Goal: Task Accomplishment & Management: Manage account settings

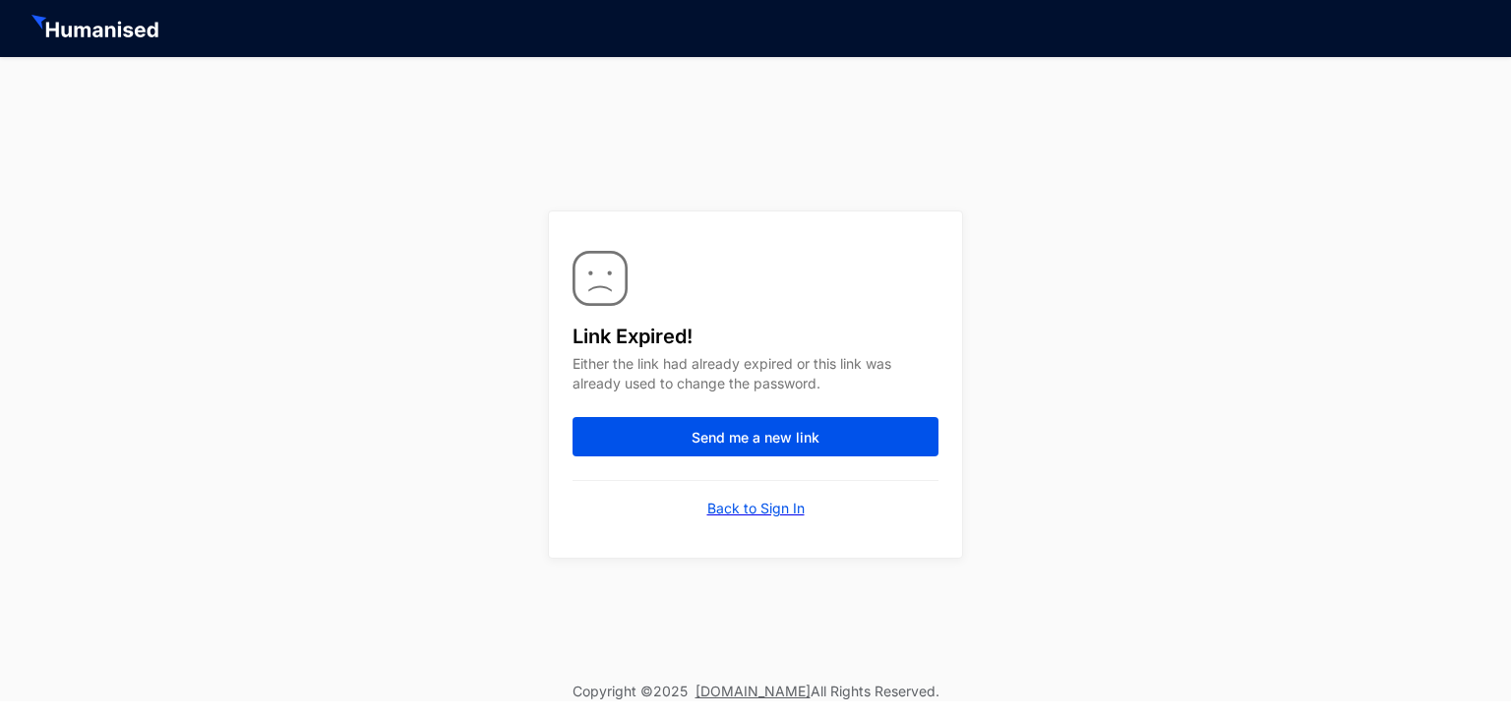
click at [734, 507] on p "Back to Sign In" at bounding box center [755, 509] width 97 height 20
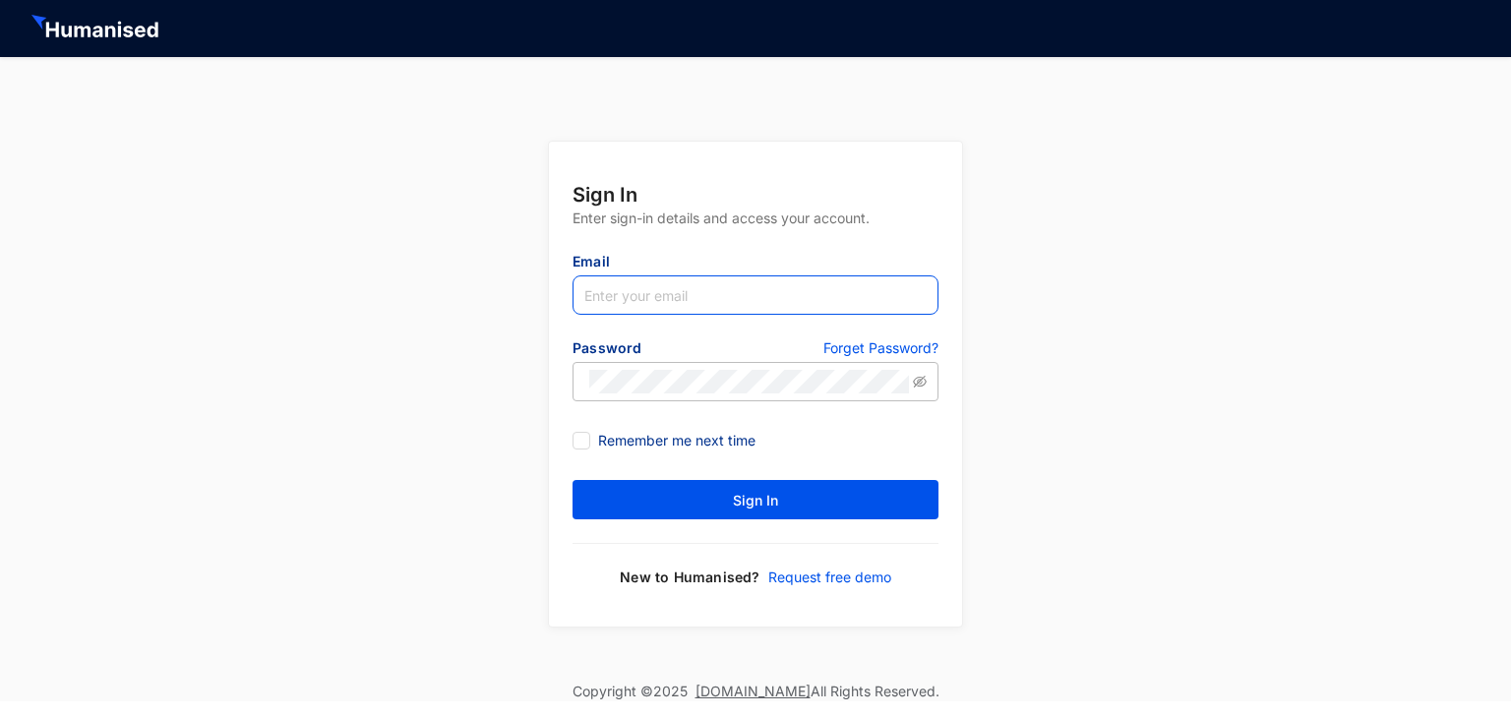
click at [669, 299] on input "text" at bounding box center [756, 295] width 366 height 39
type input "[EMAIL_ADDRESS][DOMAIN_NAME]"
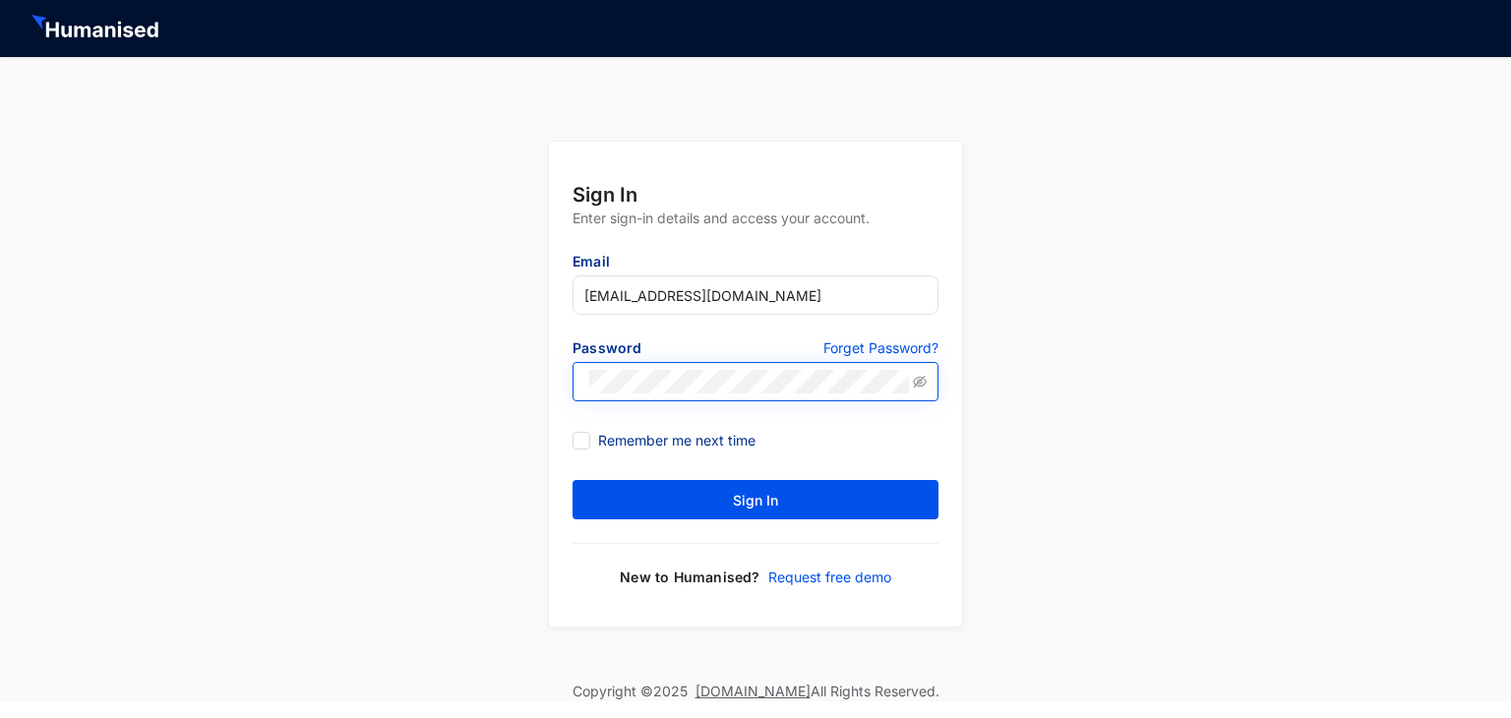
click at [686, 363] on span at bounding box center [756, 381] width 366 height 39
click at [921, 387] on icon "eye-invisible" at bounding box center [920, 382] width 14 height 14
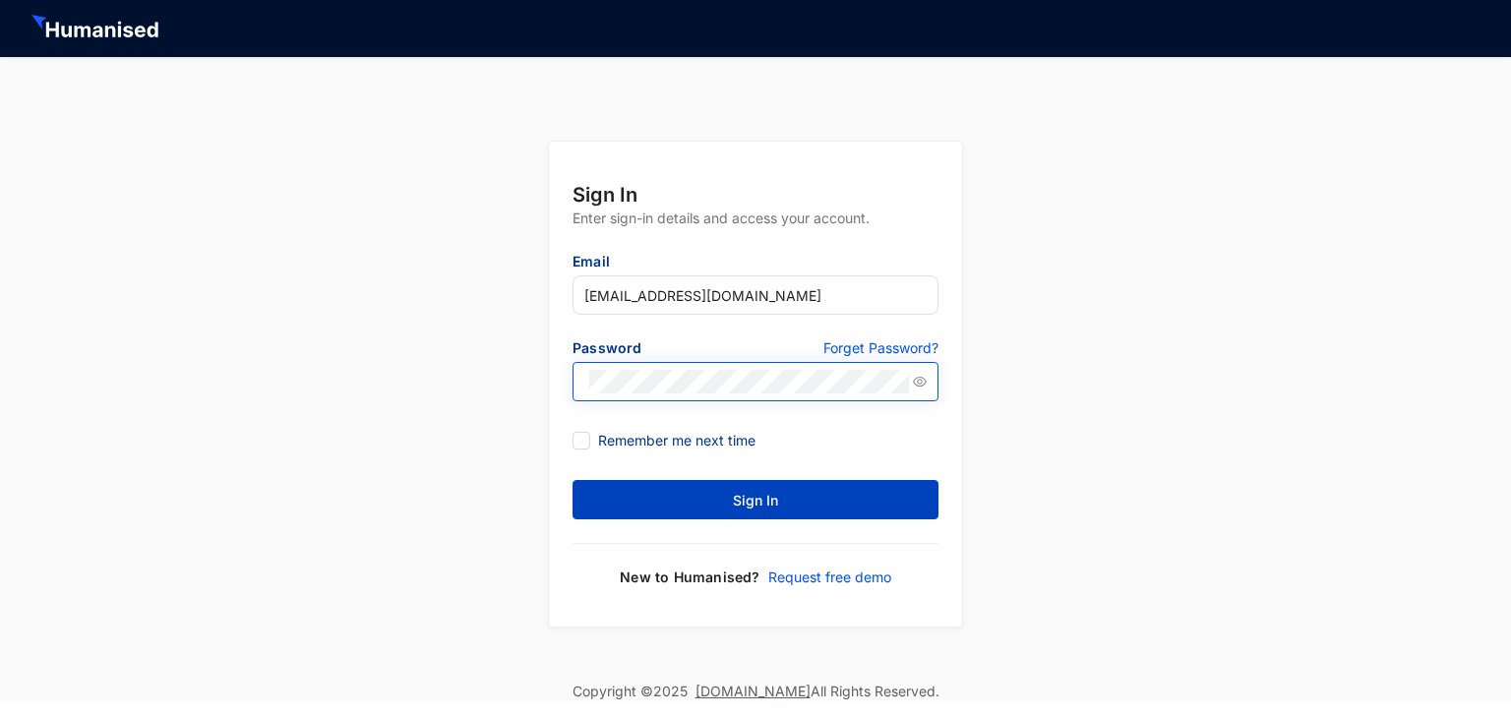
click at [839, 499] on button "Sign In" at bounding box center [756, 499] width 366 height 39
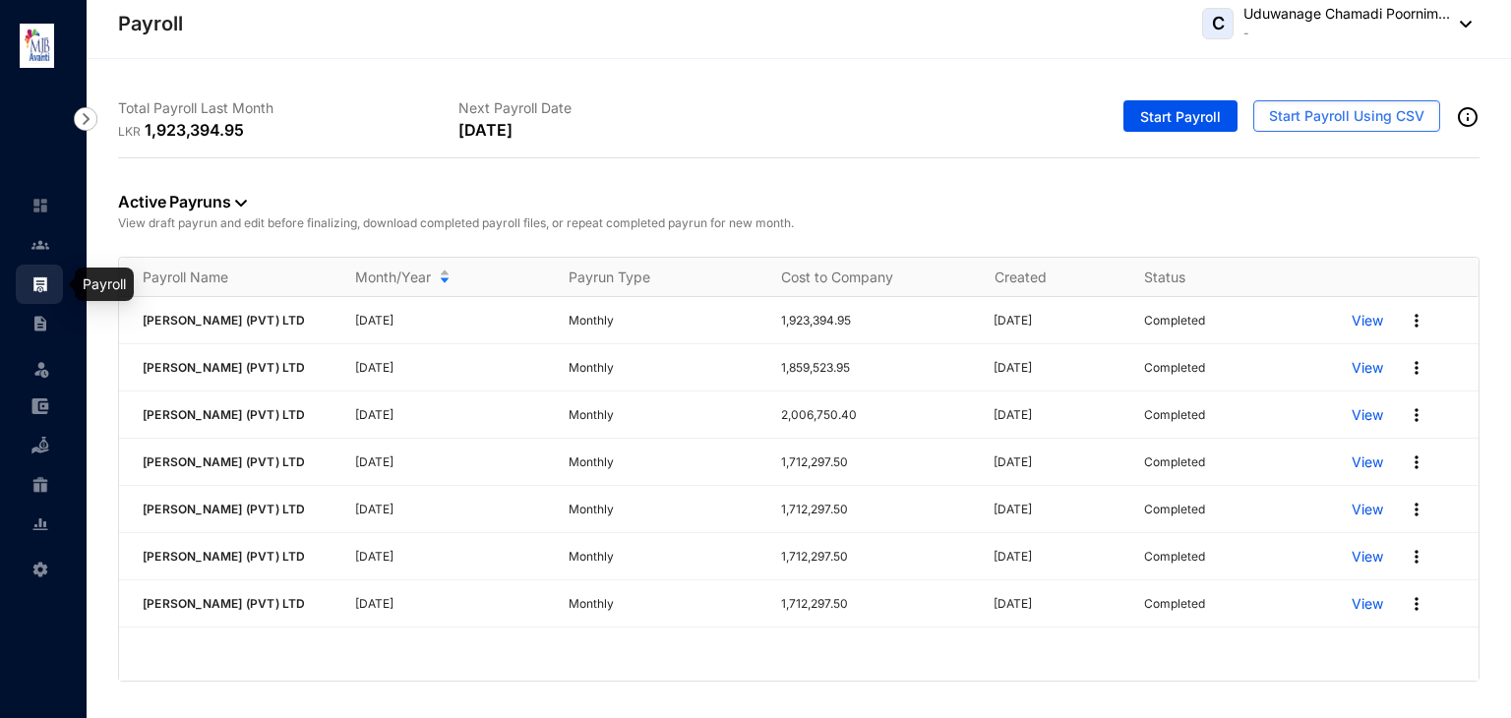
click at [43, 280] on img at bounding box center [40, 285] width 18 height 18
click at [52, 250] on link at bounding box center [55, 245] width 49 height 20
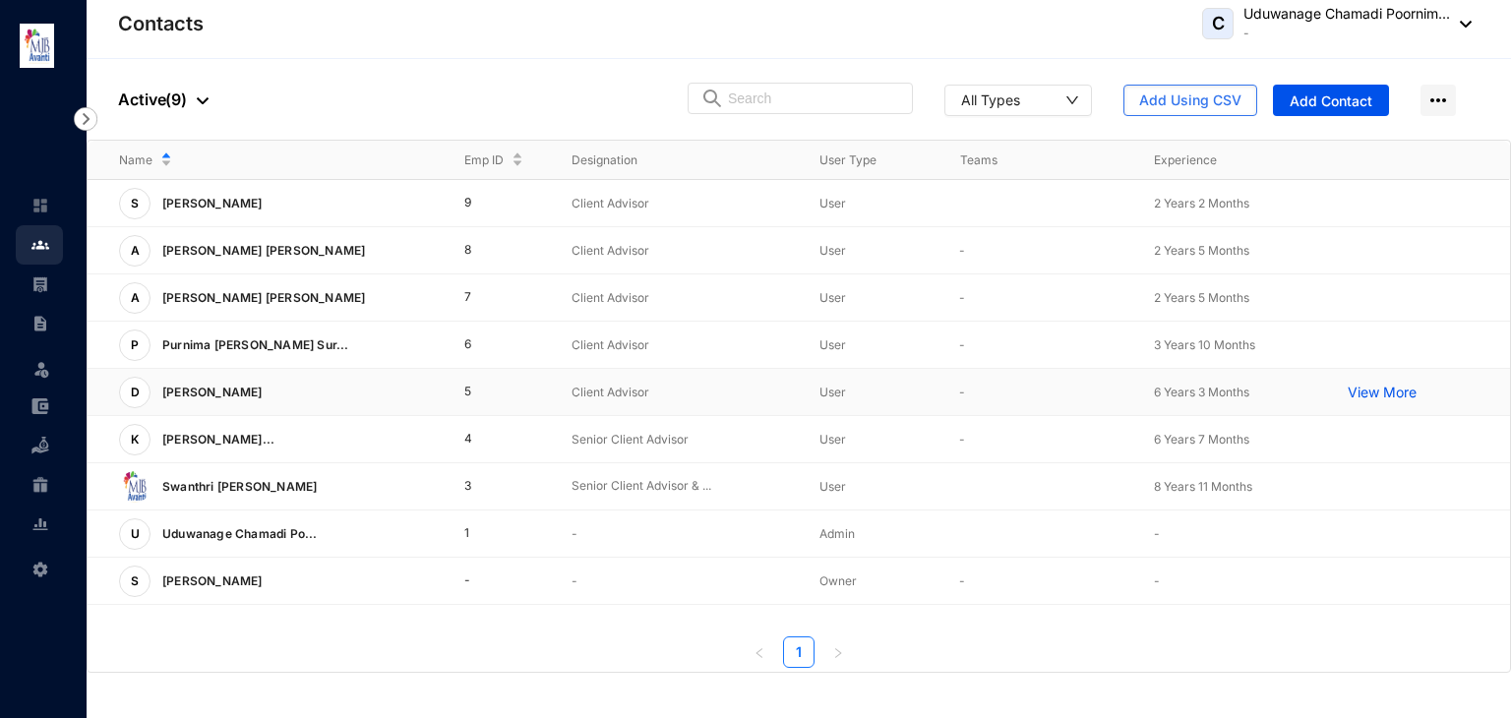
click at [251, 389] on p "[PERSON_NAME]" at bounding box center [211, 392] width 120 height 31
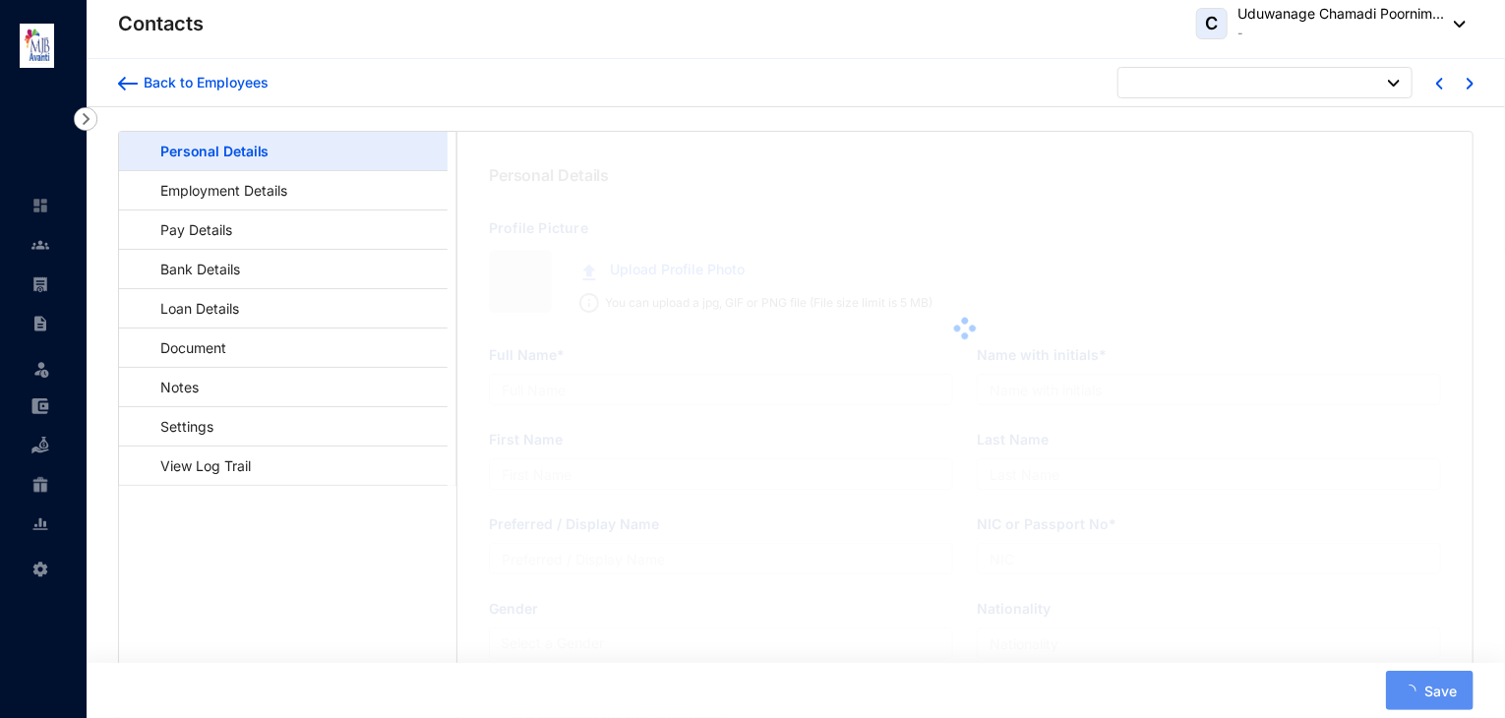
type input "[PERSON_NAME]"
type input "D [DEMOGRAPHIC_DATA]"
type input "[PERSON_NAME]"
type input "[DEMOGRAPHIC_DATA]"
type input "[PERSON_NAME]"
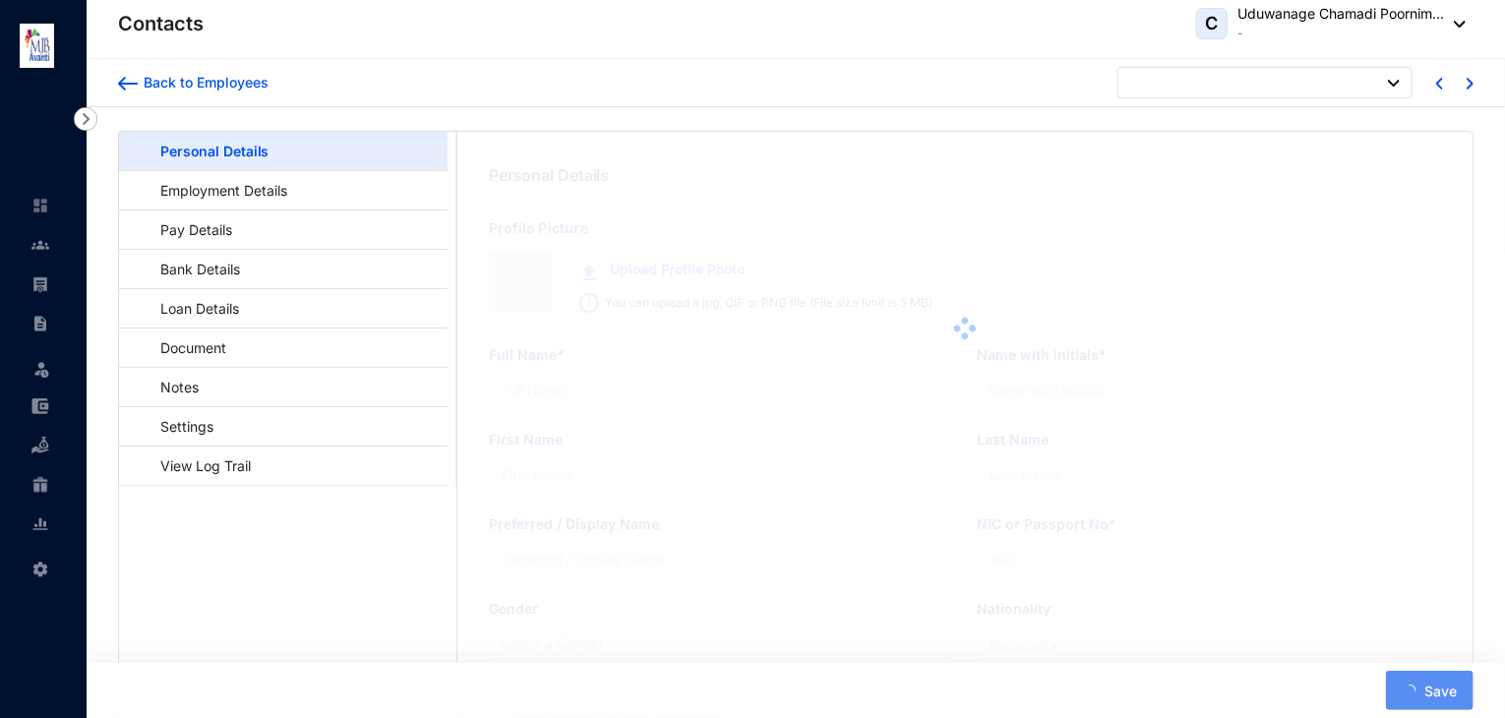
type input "933010759V"
type input "Srilankan"
type input "0772847212"
type input "xxxxxxxxxxx"
checkbox input "true"
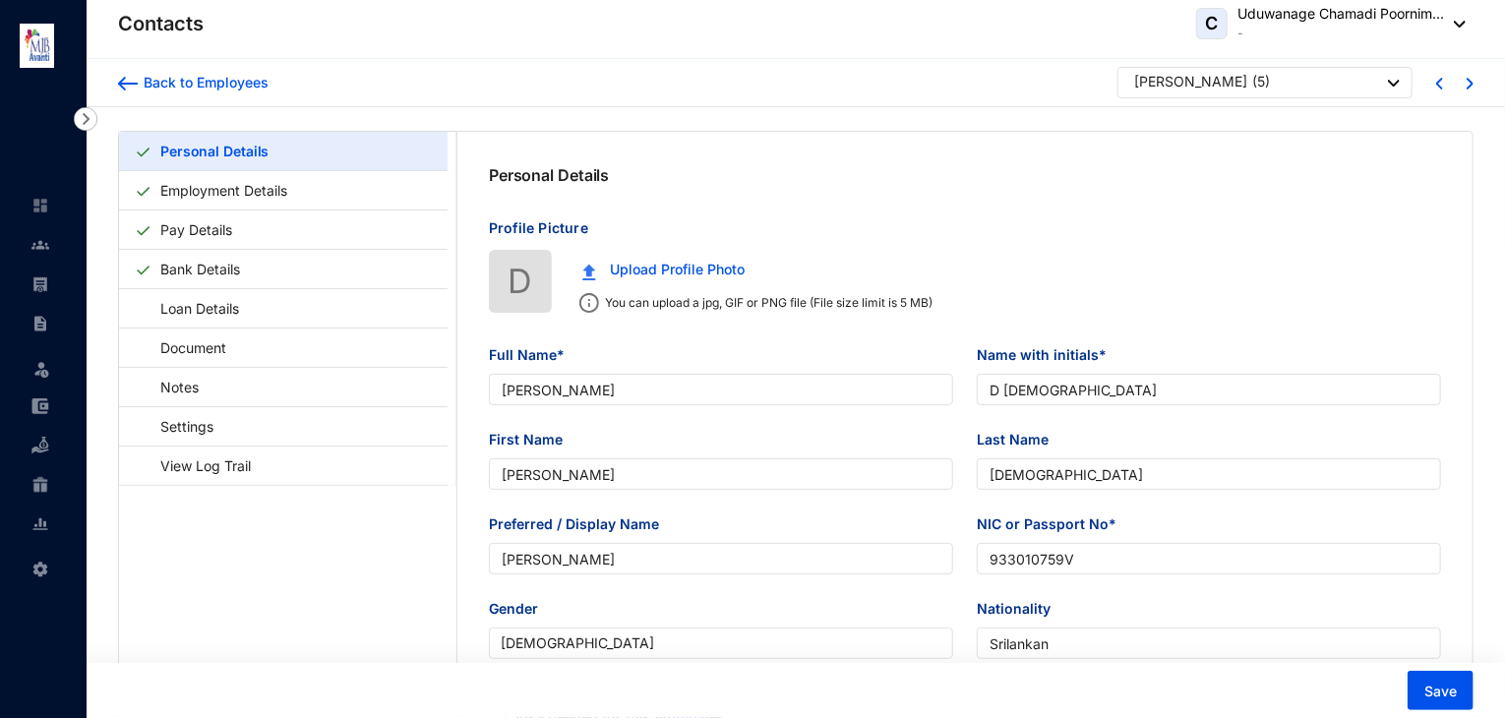
type input "[DATE]"
click at [248, 266] on link "Bank Details" at bounding box center [200, 269] width 95 height 40
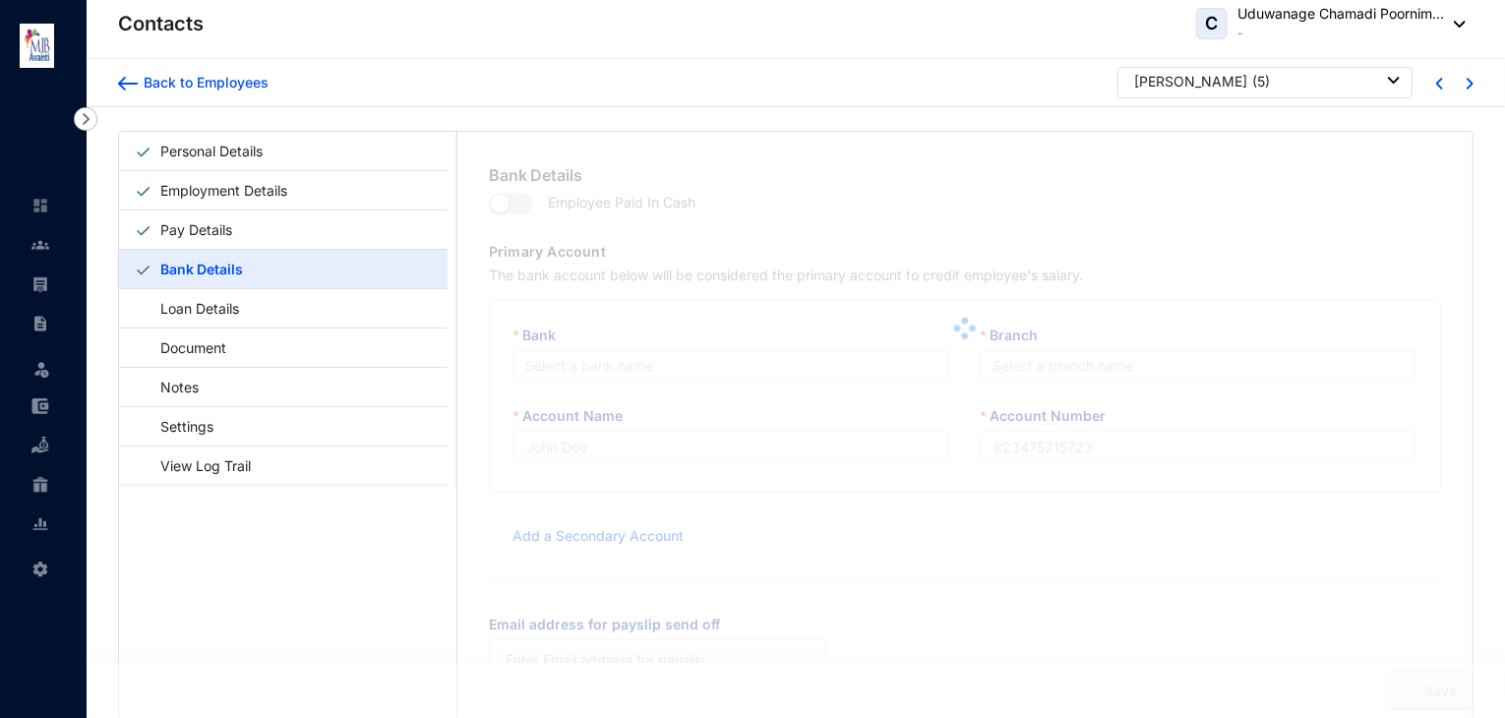
type input "D [DEMOGRAPHIC_DATA]"
type input "018020851573"
type input "[EMAIL_ADDRESS][DOMAIN_NAME]"
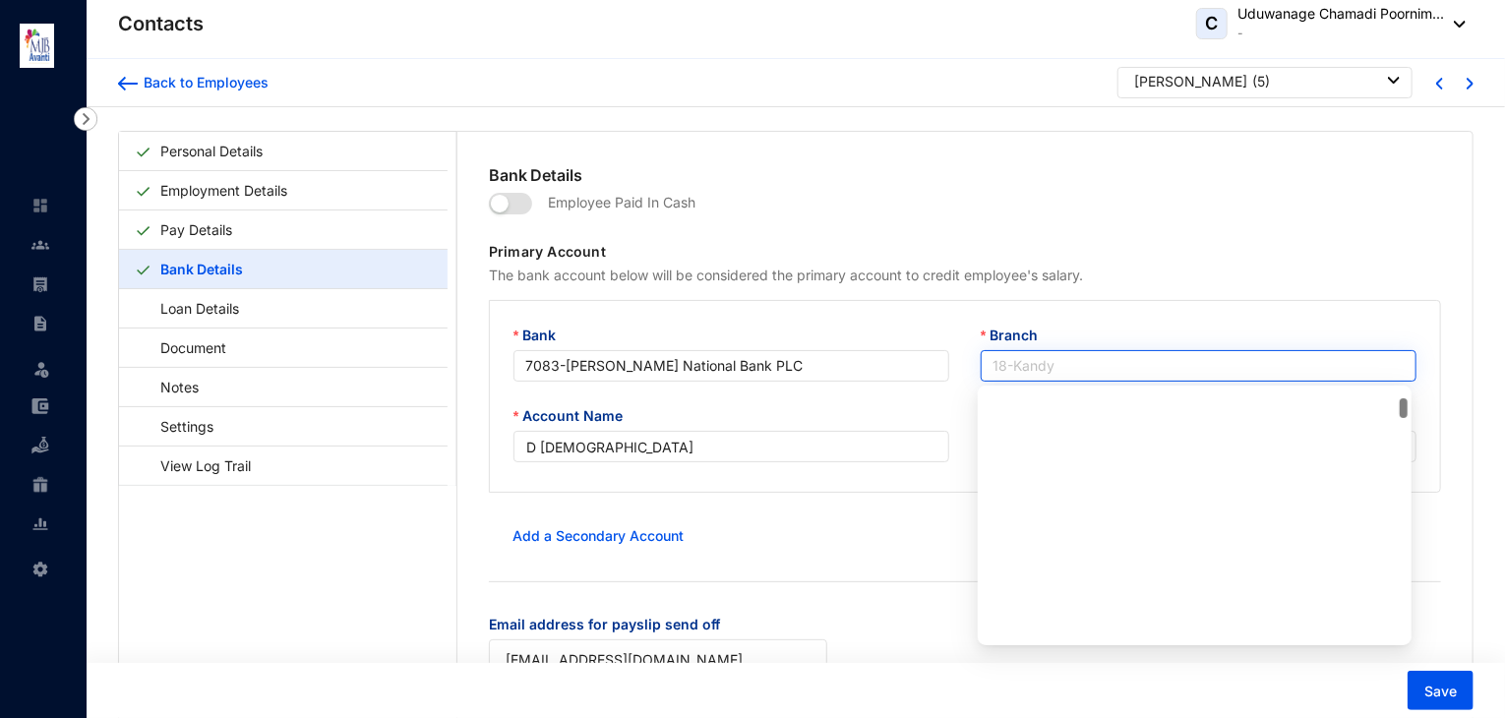
scroll to position [283, 0]
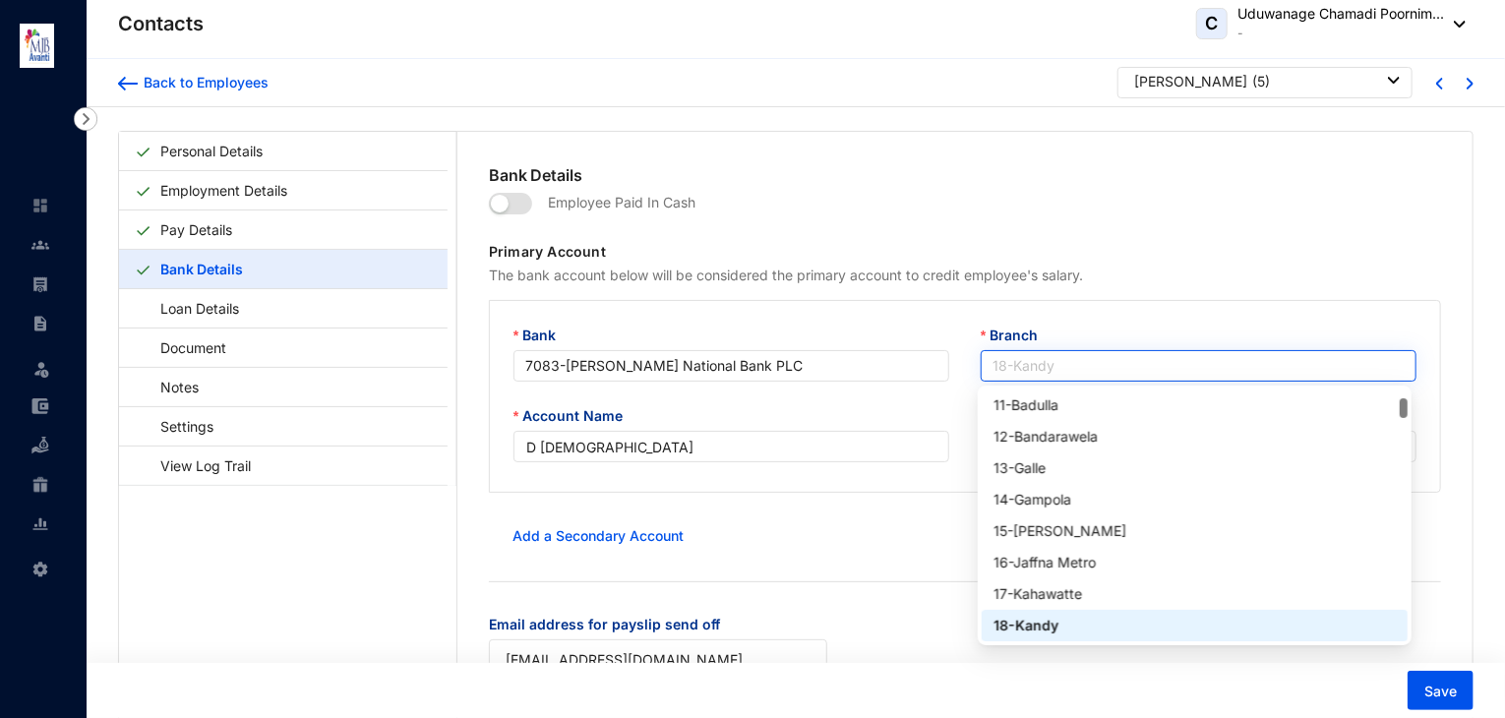
click at [1059, 358] on span "18 - Kandy" at bounding box center [1199, 366] width 412 height 30
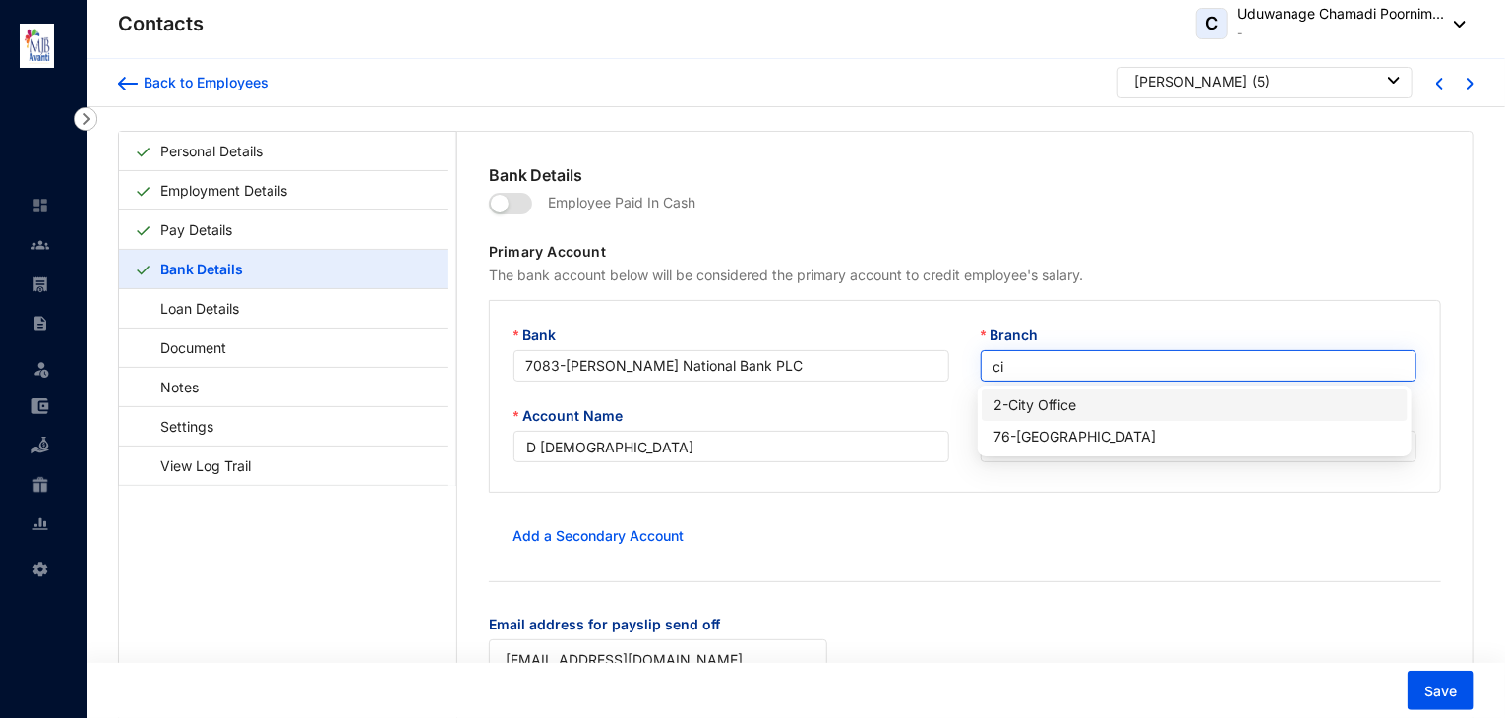
scroll to position [0, 0]
type input "city"
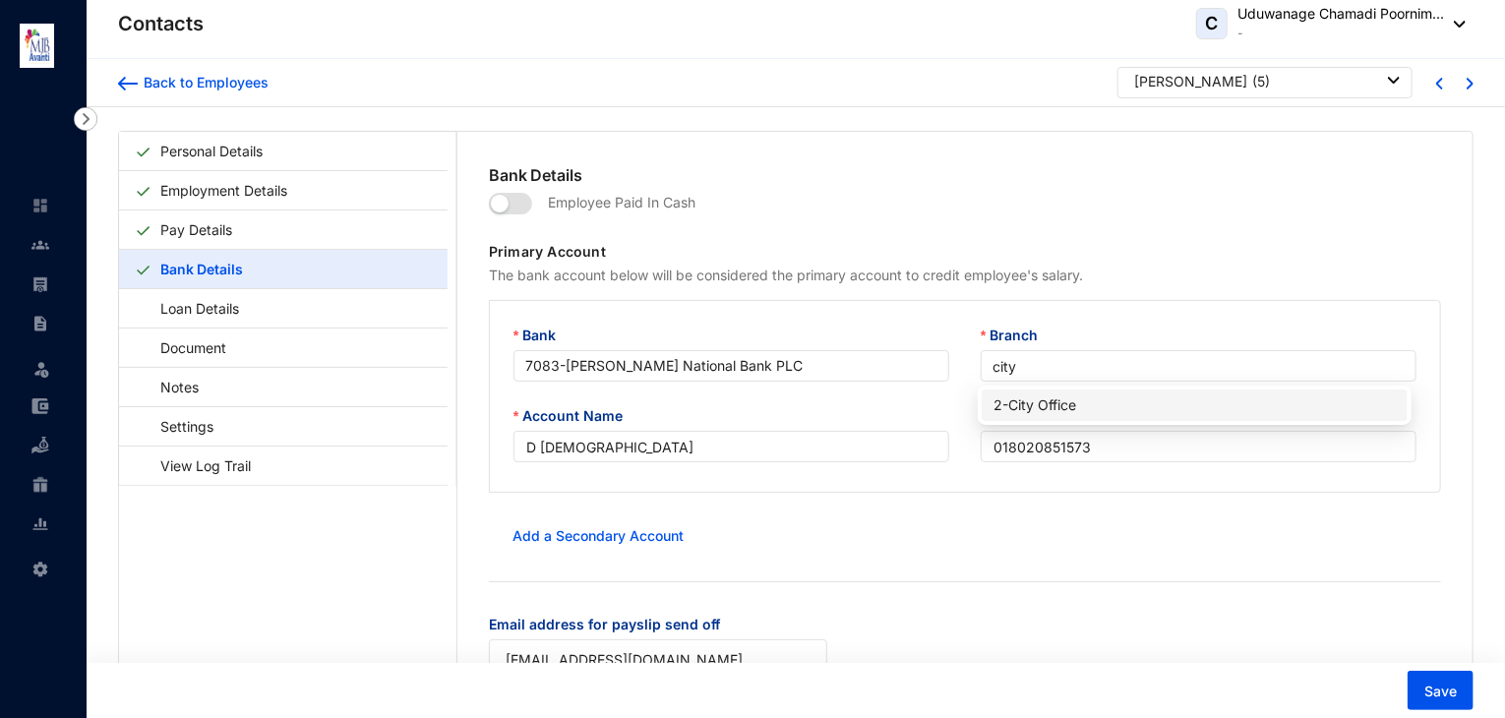
click at [1053, 403] on div "2 - City Office" at bounding box center [1195, 406] width 402 height 22
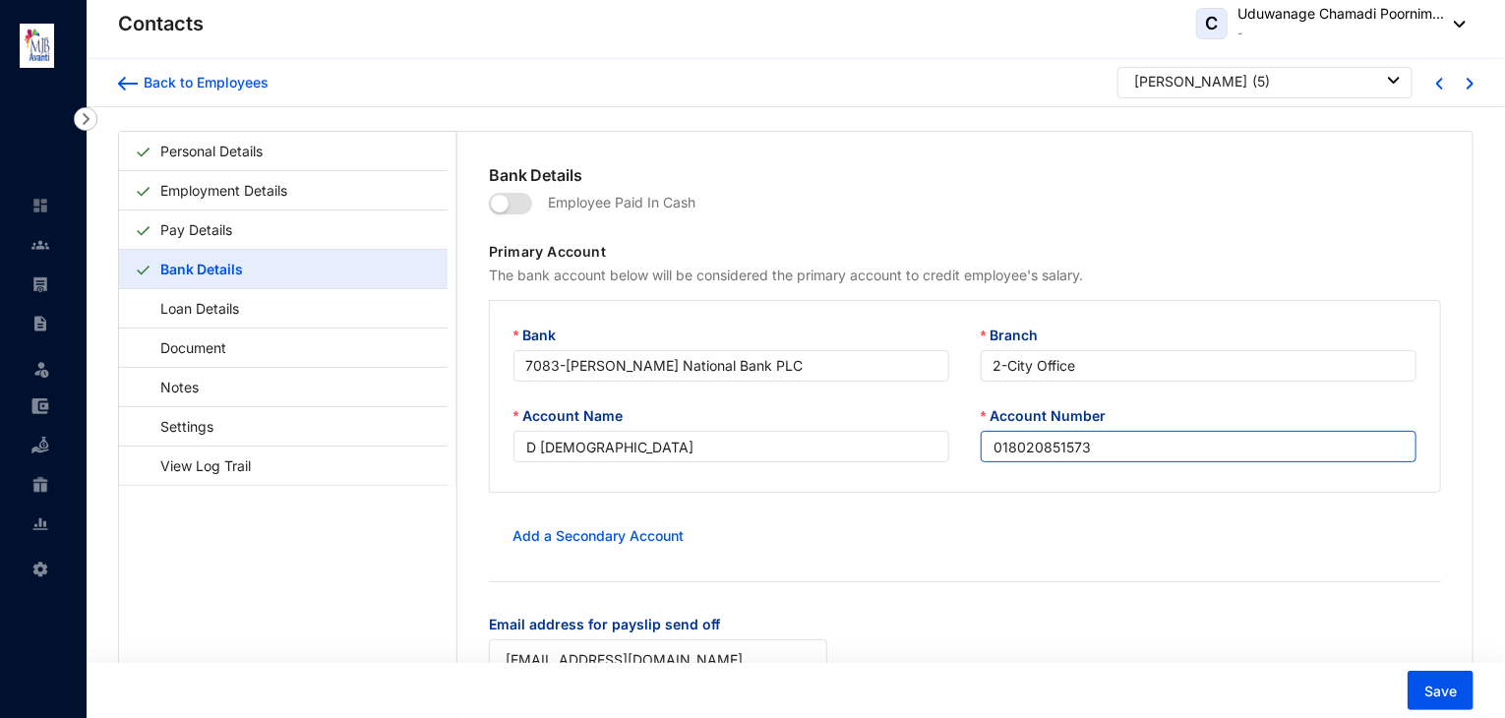
click at [1095, 443] on input "018020851573" at bounding box center [1199, 446] width 436 height 31
type input "0"
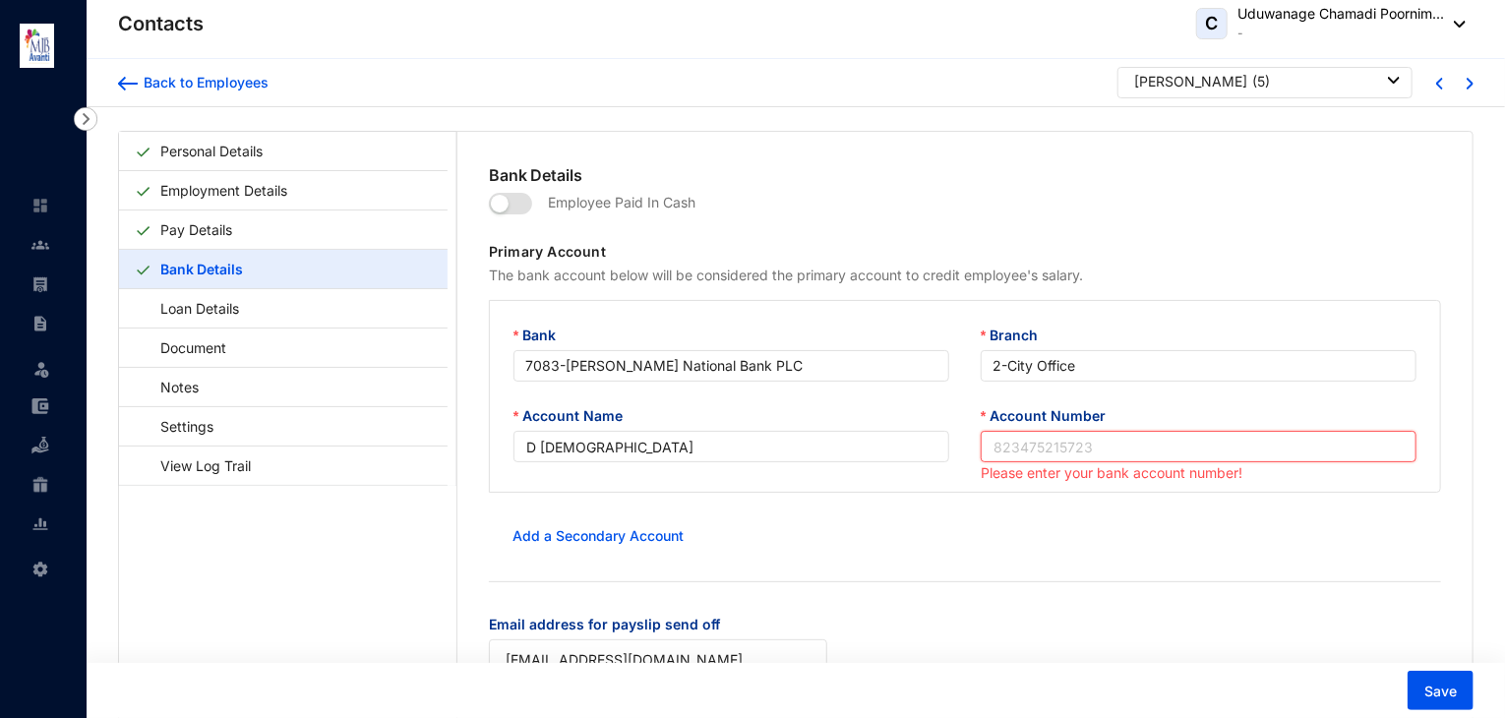
paste input "257 020 060 932"
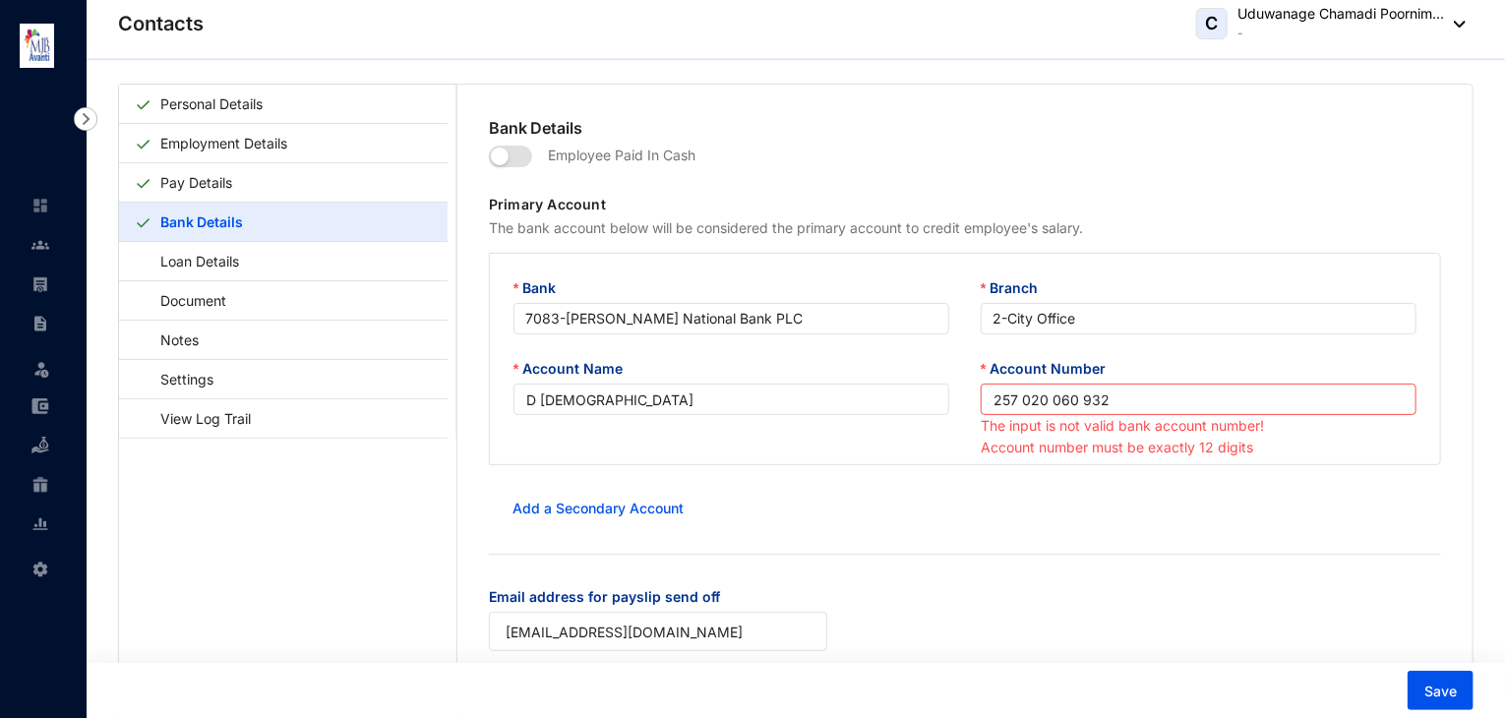
click at [888, 487] on form "Employee Paid In Cash Primary Account The bank account below will be considered…" at bounding box center [965, 407] width 952 height 535
click at [1081, 400] on input "257 020 060 932" at bounding box center [1199, 399] width 436 height 31
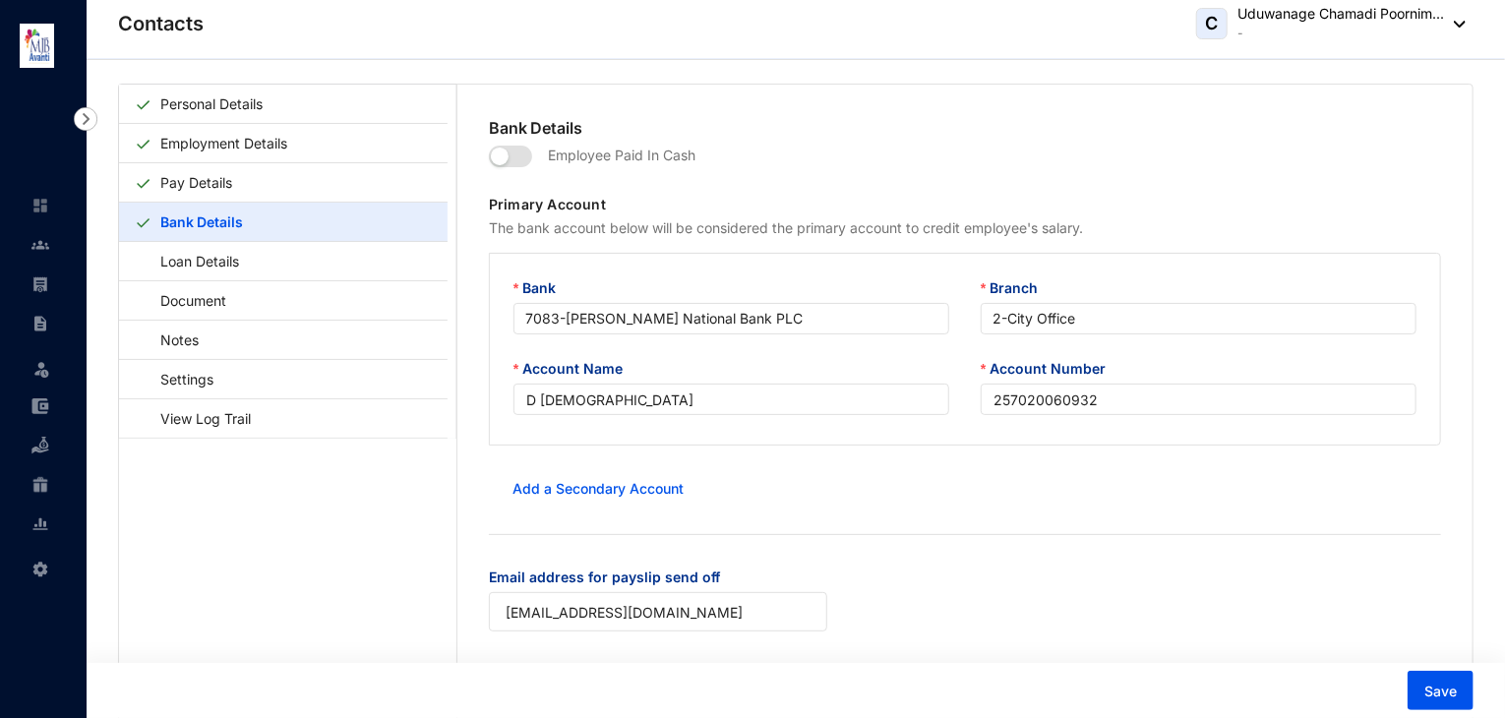
click at [1055, 481] on form "Employee Paid In Cash Primary Account The bank account below will be considered…" at bounding box center [965, 398] width 952 height 516
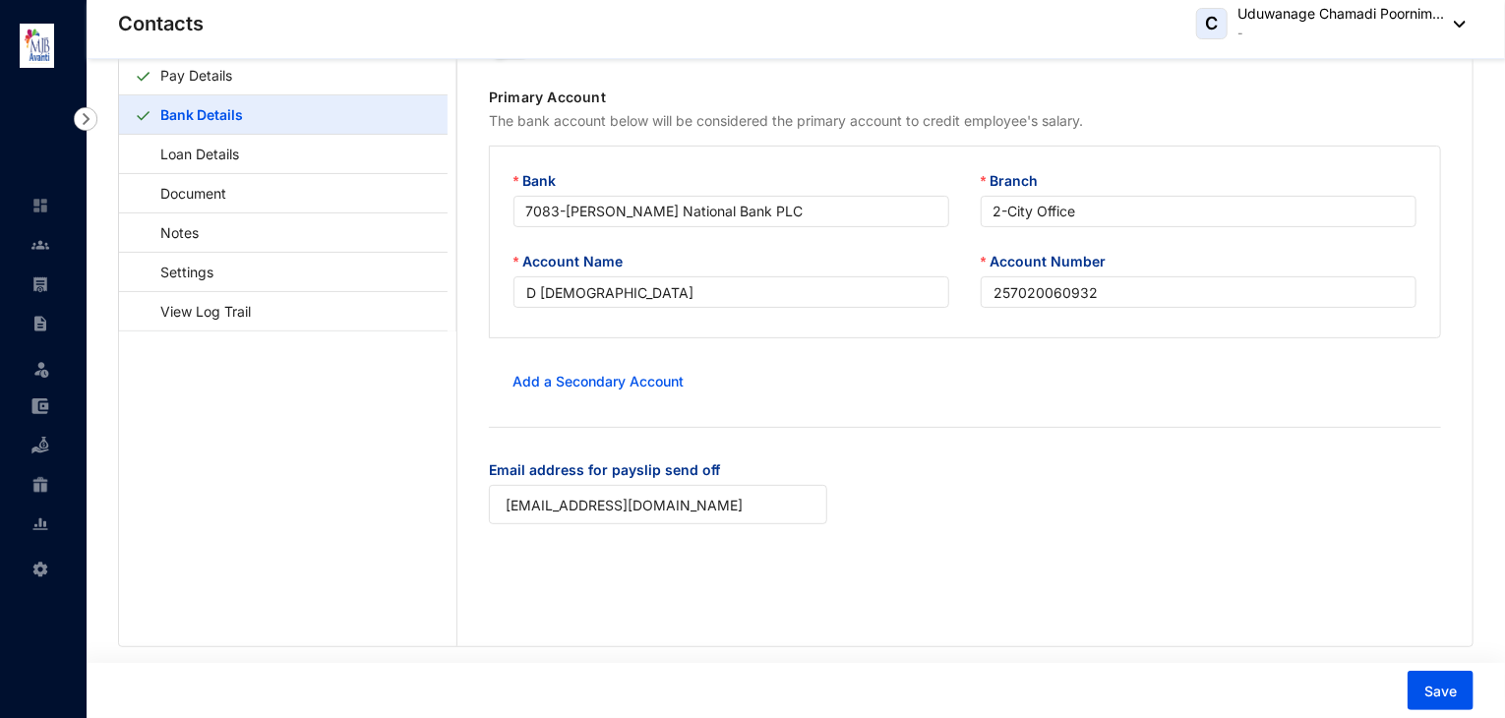
scroll to position [0, 0]
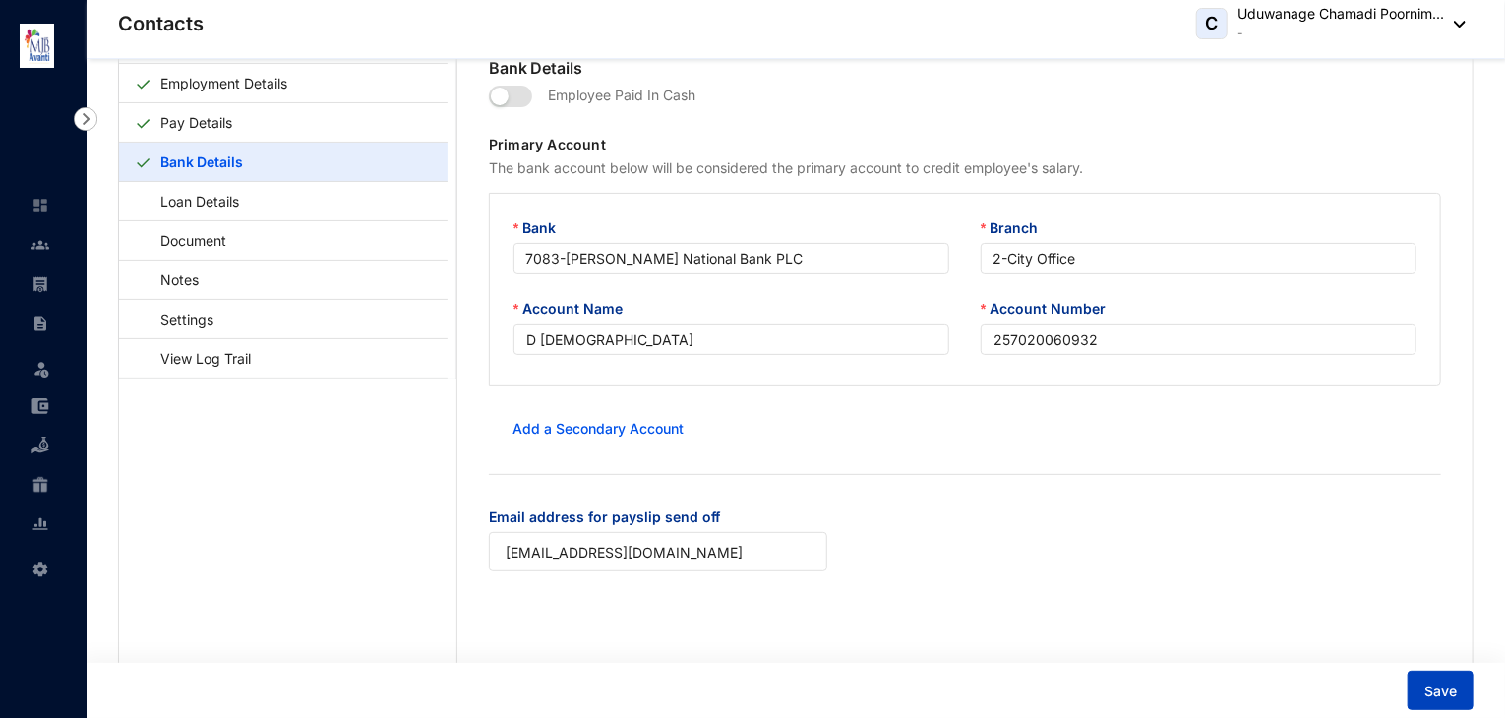
click at [1461, 690] on button "Save" at bounding box center [1441, 690] width 66 height 39
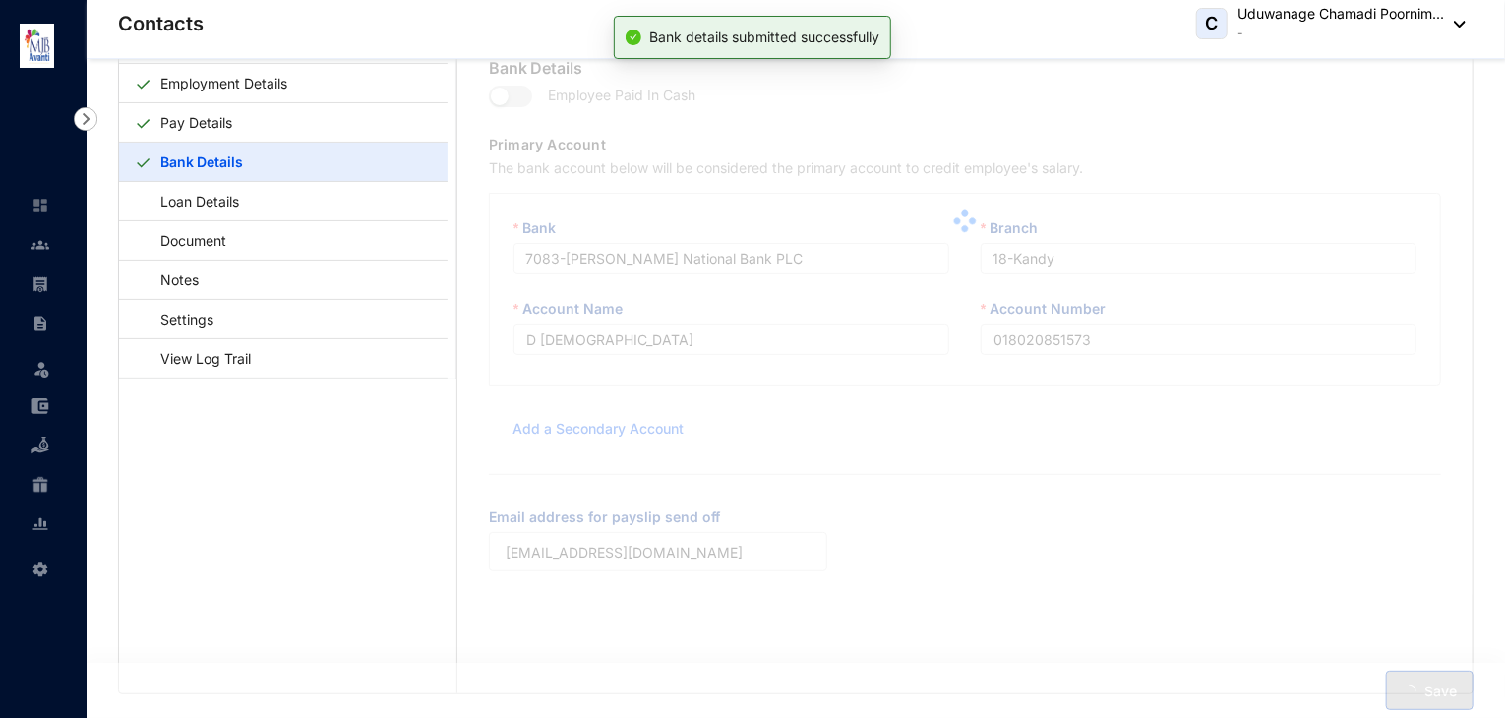
type input "257020060932"
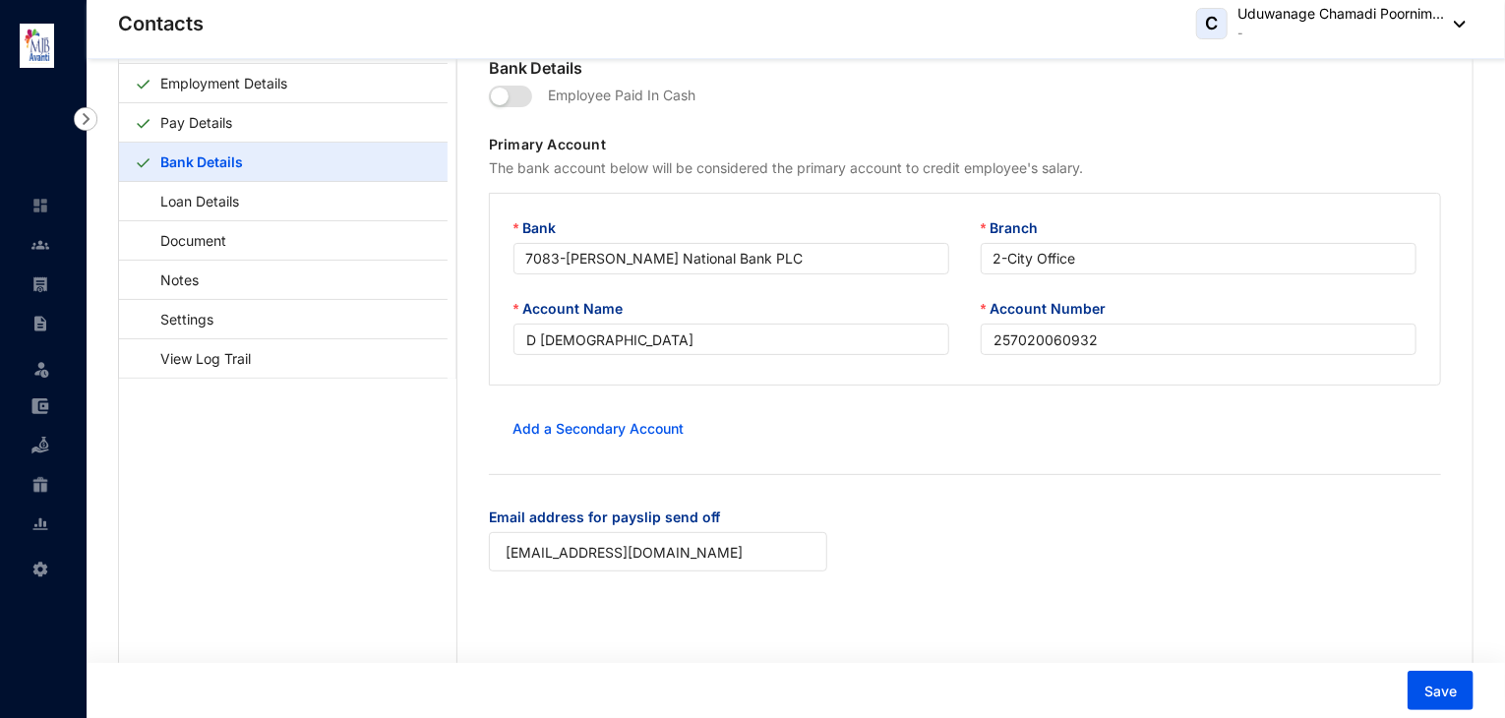
click at [1452, 10] on div "C Uduwanage Chamadi Poornim... -" at bounding box center [1332, 23] width 270 height 39
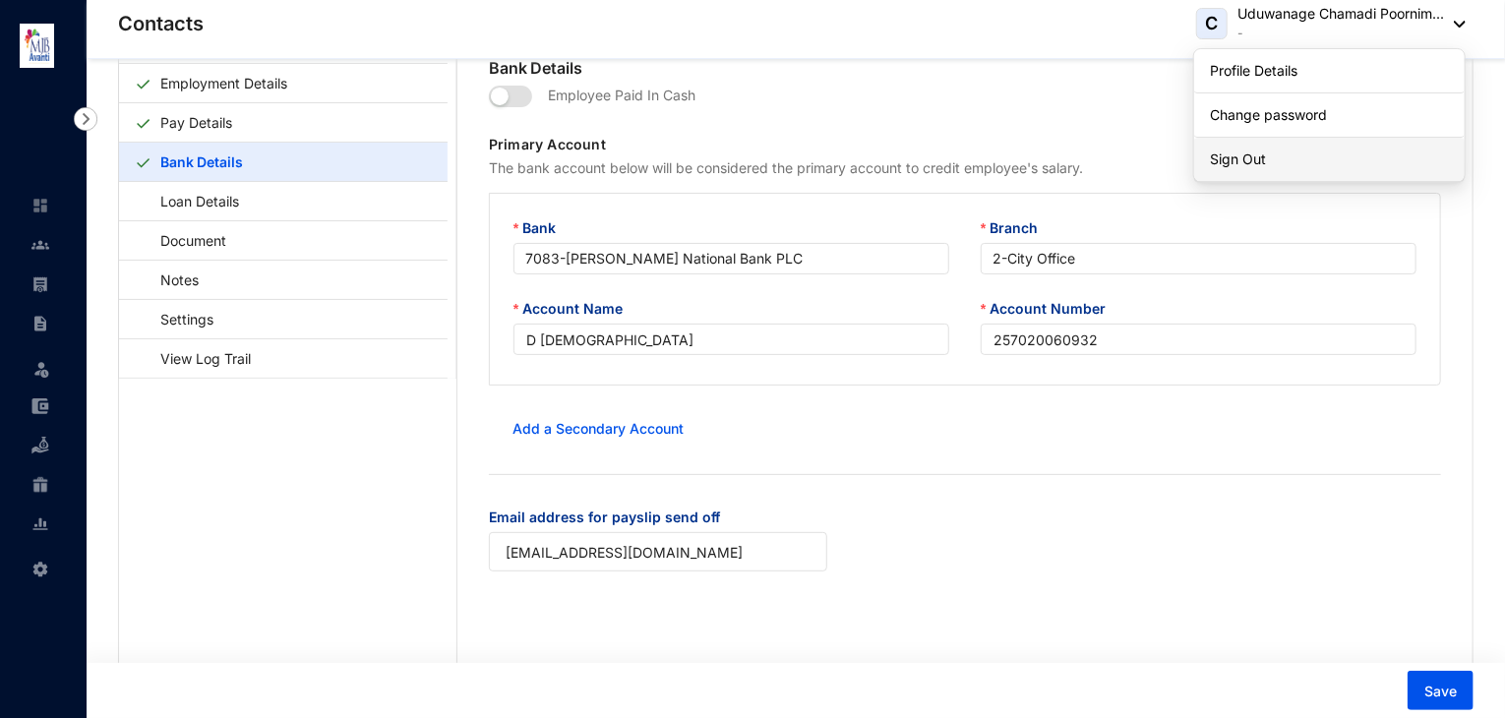
click at [1326, 150] on link "Sign Out" at bounding box center [1329, 160] width 239 height 20
